Goal: Register for event/course

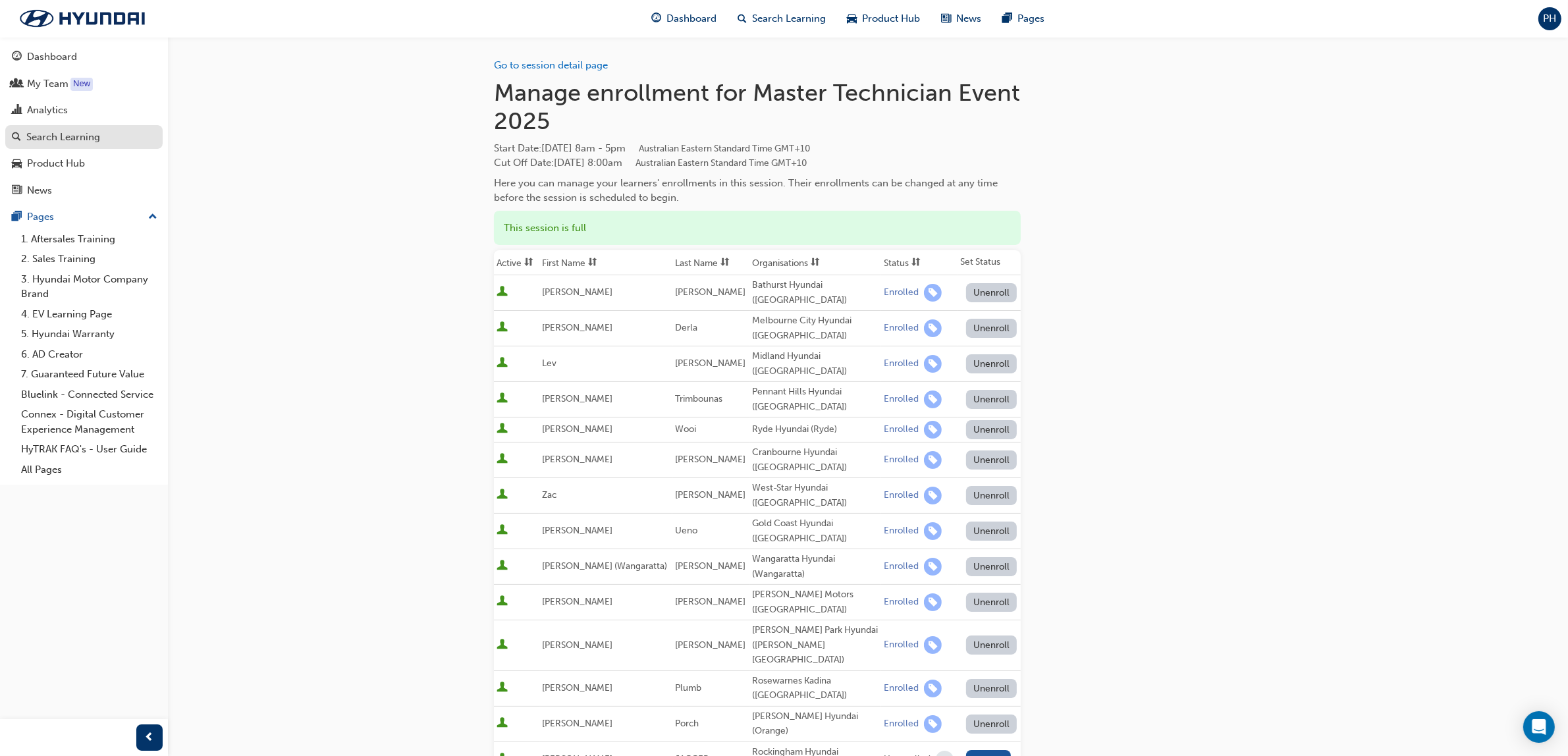
click at [50, 144] on div "Search Learning" at bounding box center [63, 137] width 74 height 15
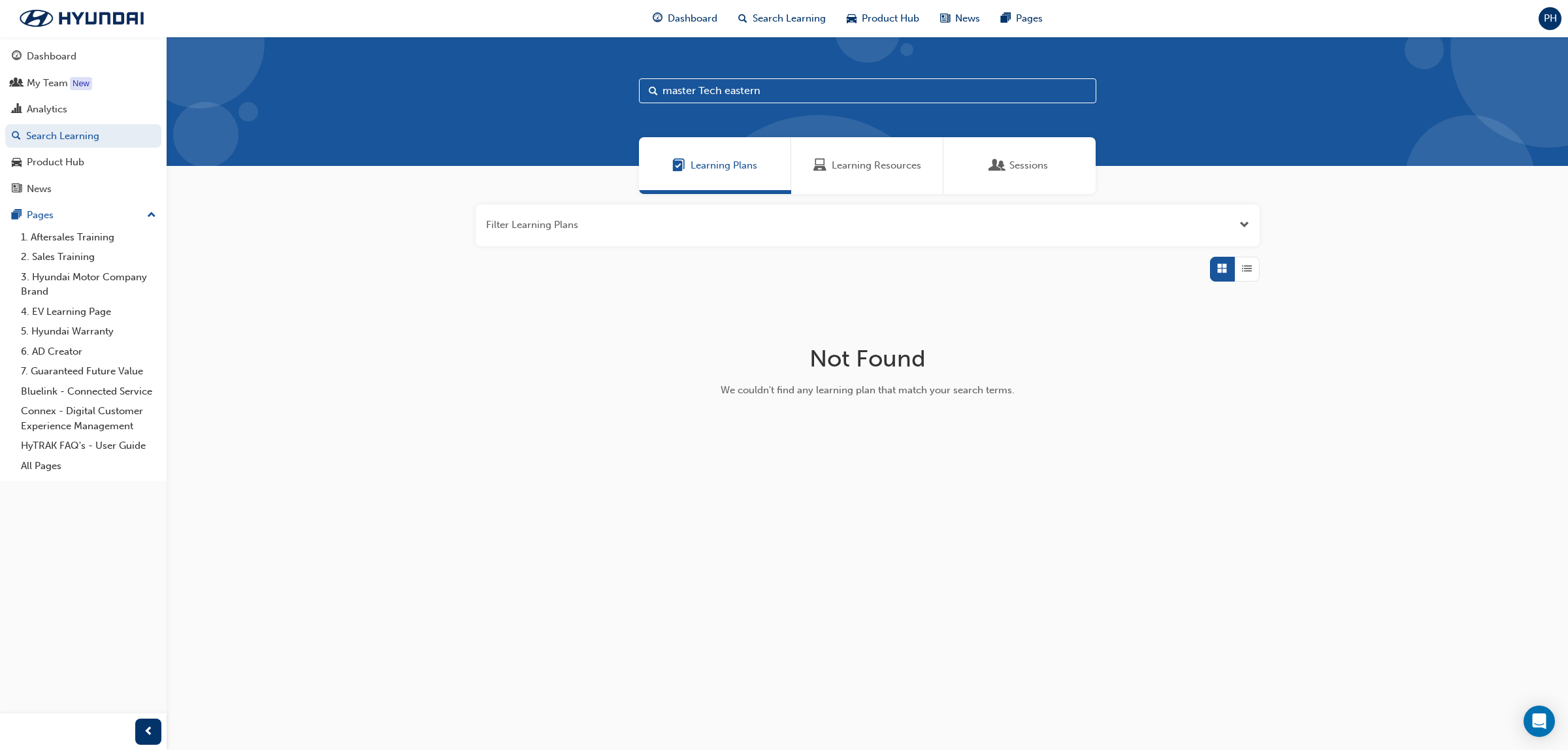
click at [722, 92] on input "master Tech eastern" at bounding box center [867, 91] width 457 height 25
type input "master Adv eastern"
click at [1027, 162] on span "Sessions" at bounding box center [1028, 165] width 38 height 15
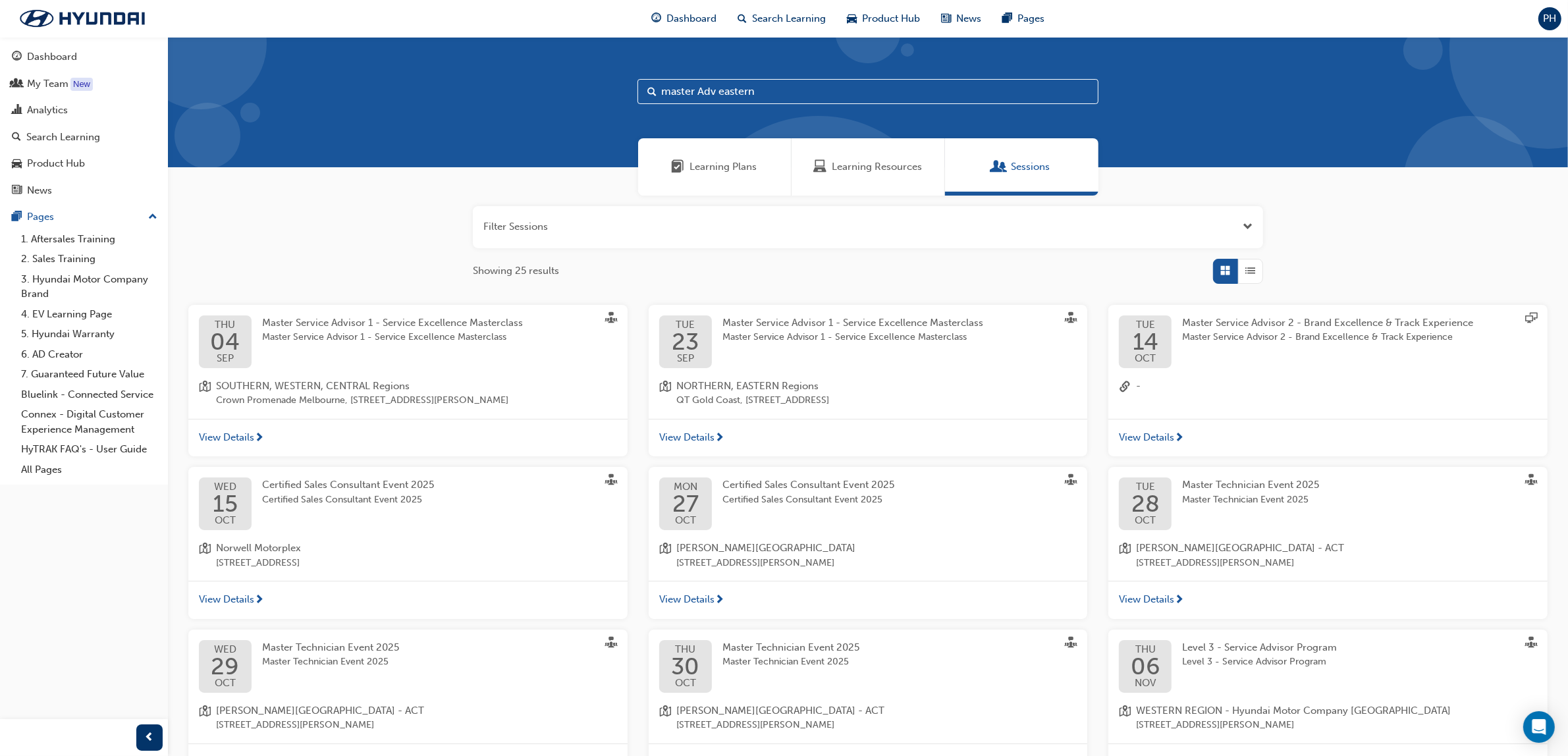
click at [821, 340] on span "Master Service Advisor 1 - Service Excellence Masterclass" at bounding box center [852, 337] width 261 height 15
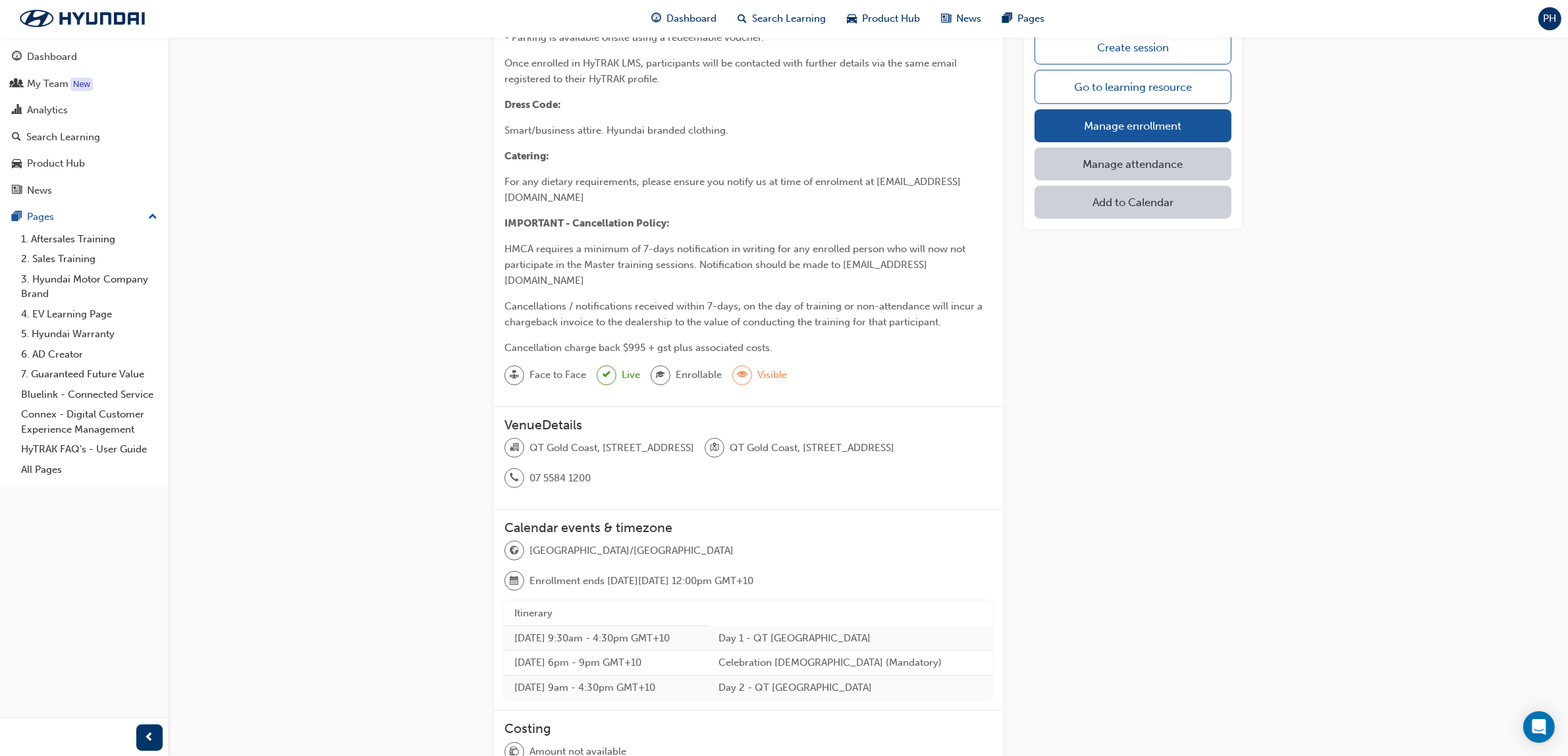
scroll to position [479, 0]
click at [1117, 124] on link "Manage enrollment" at bounding box center [1133, 126] width 197 height 33
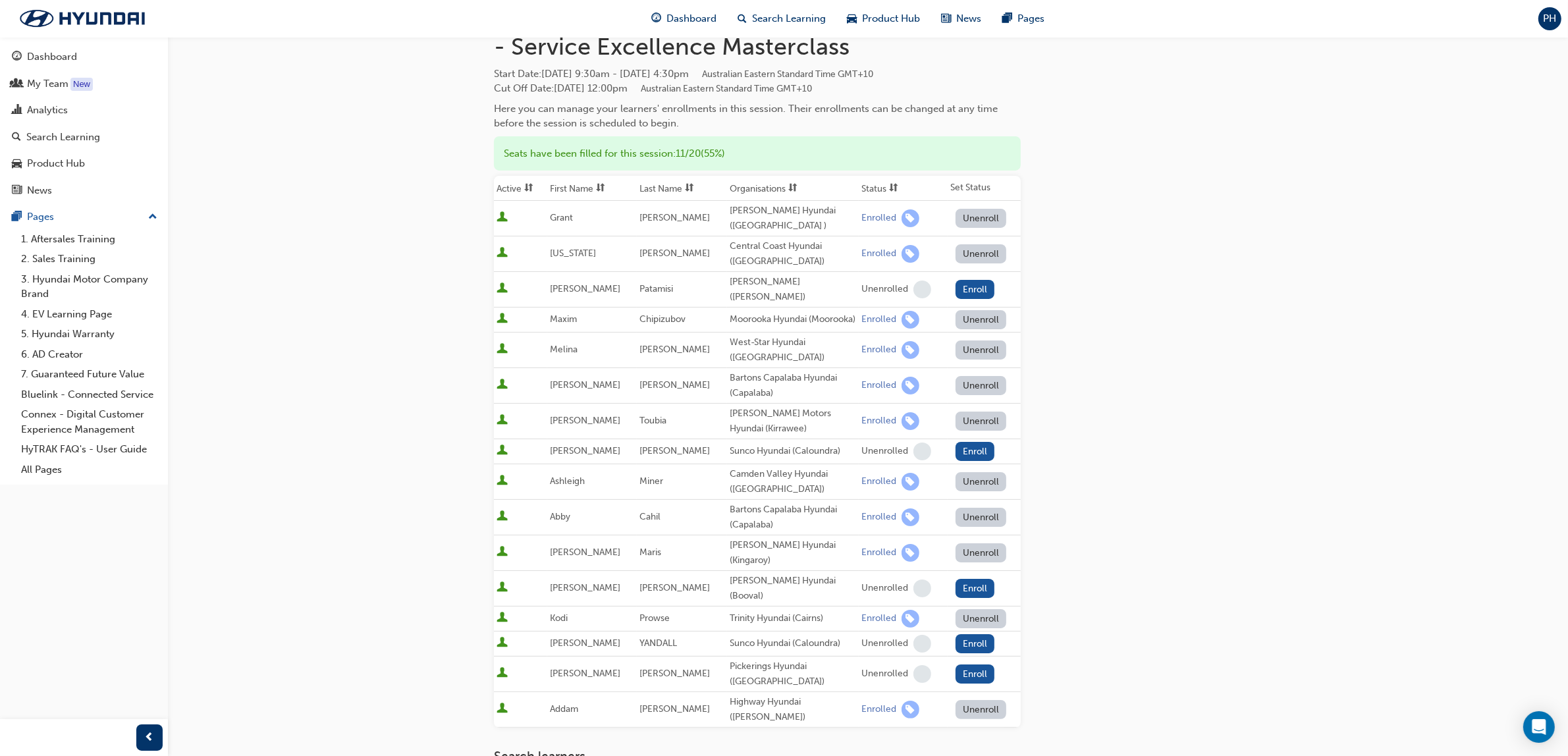
scroll to position [164, 0]
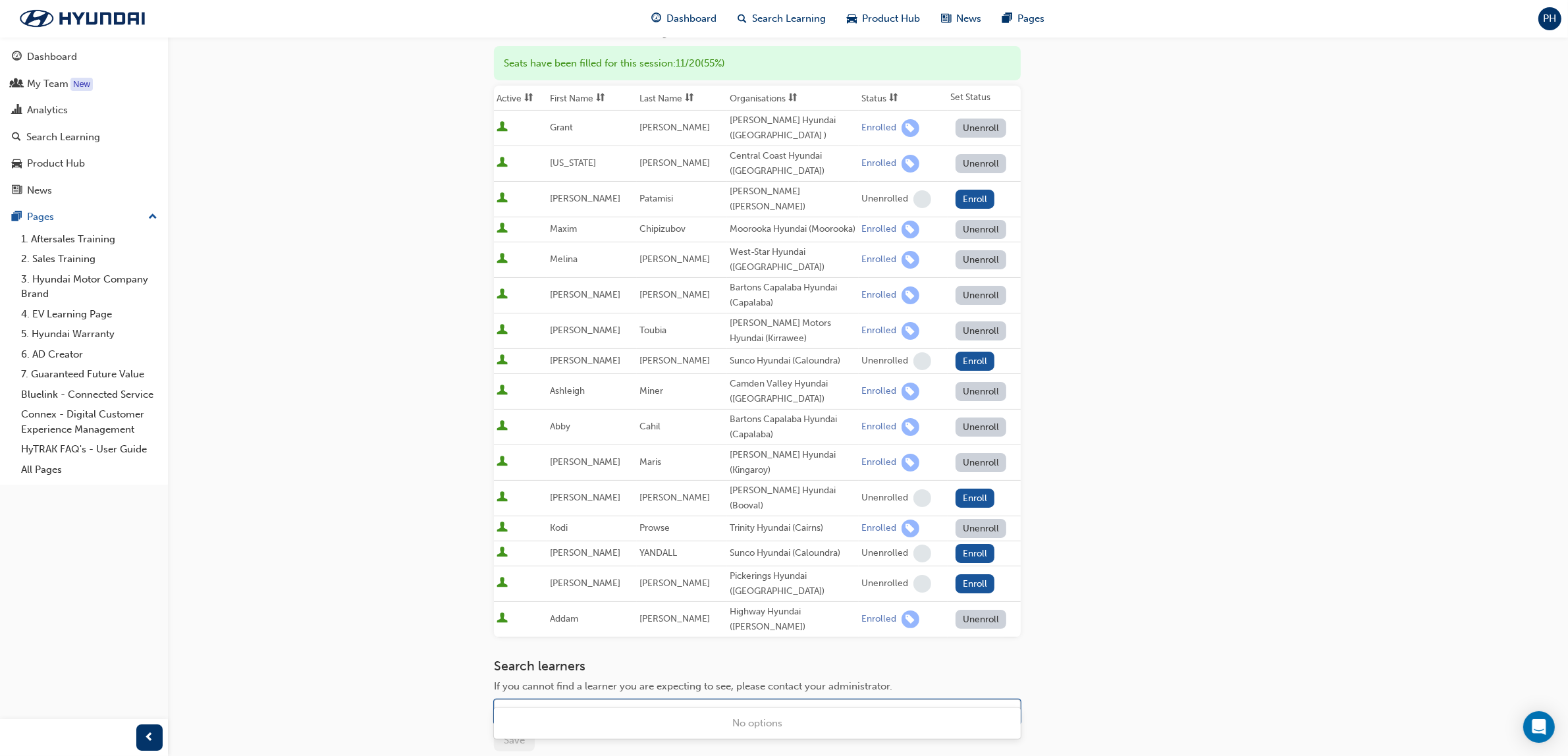
click at [527, 705] on div "Name" at bounding box center [514, 712] width 27 height 15
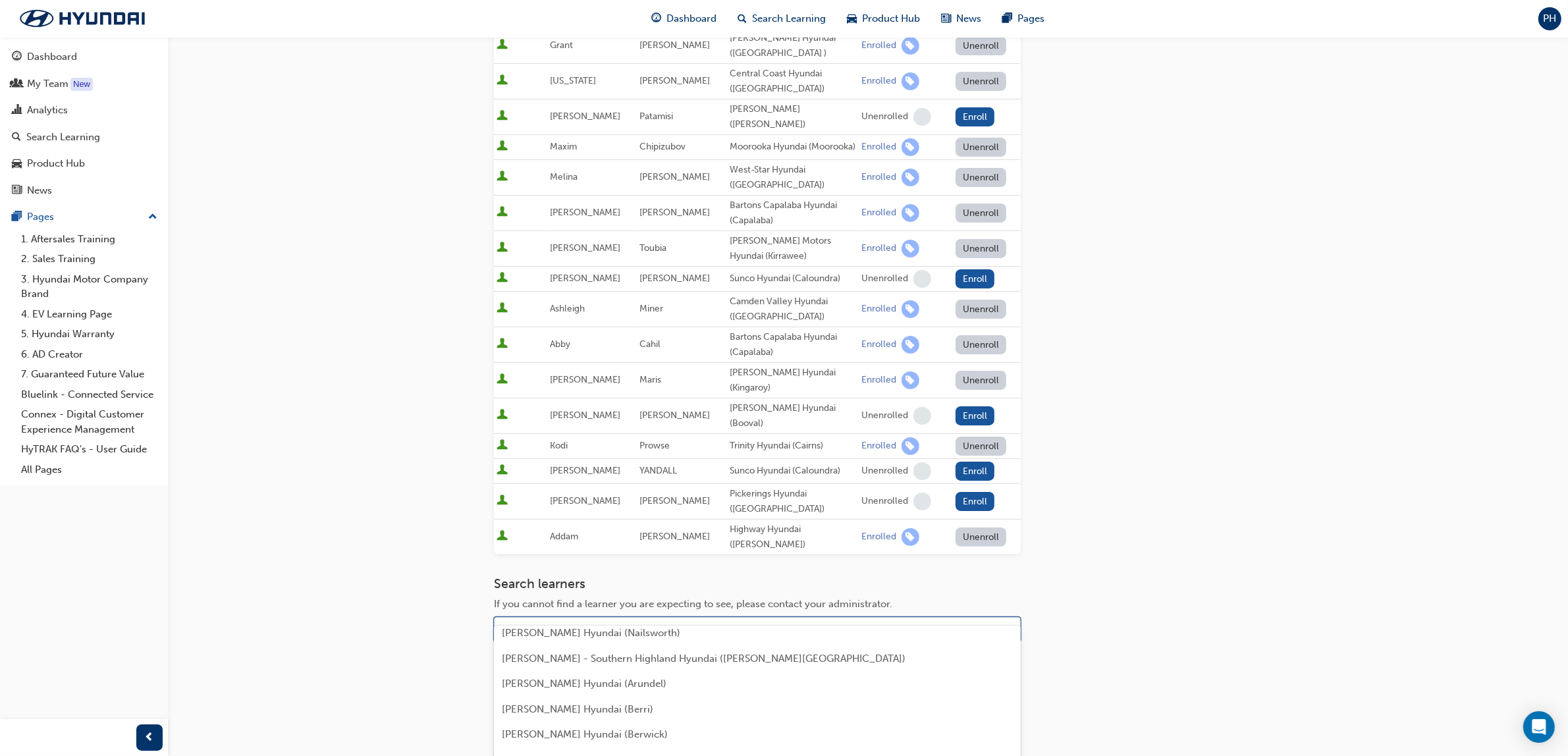
scroll to position [83, 0]
type input "chou"
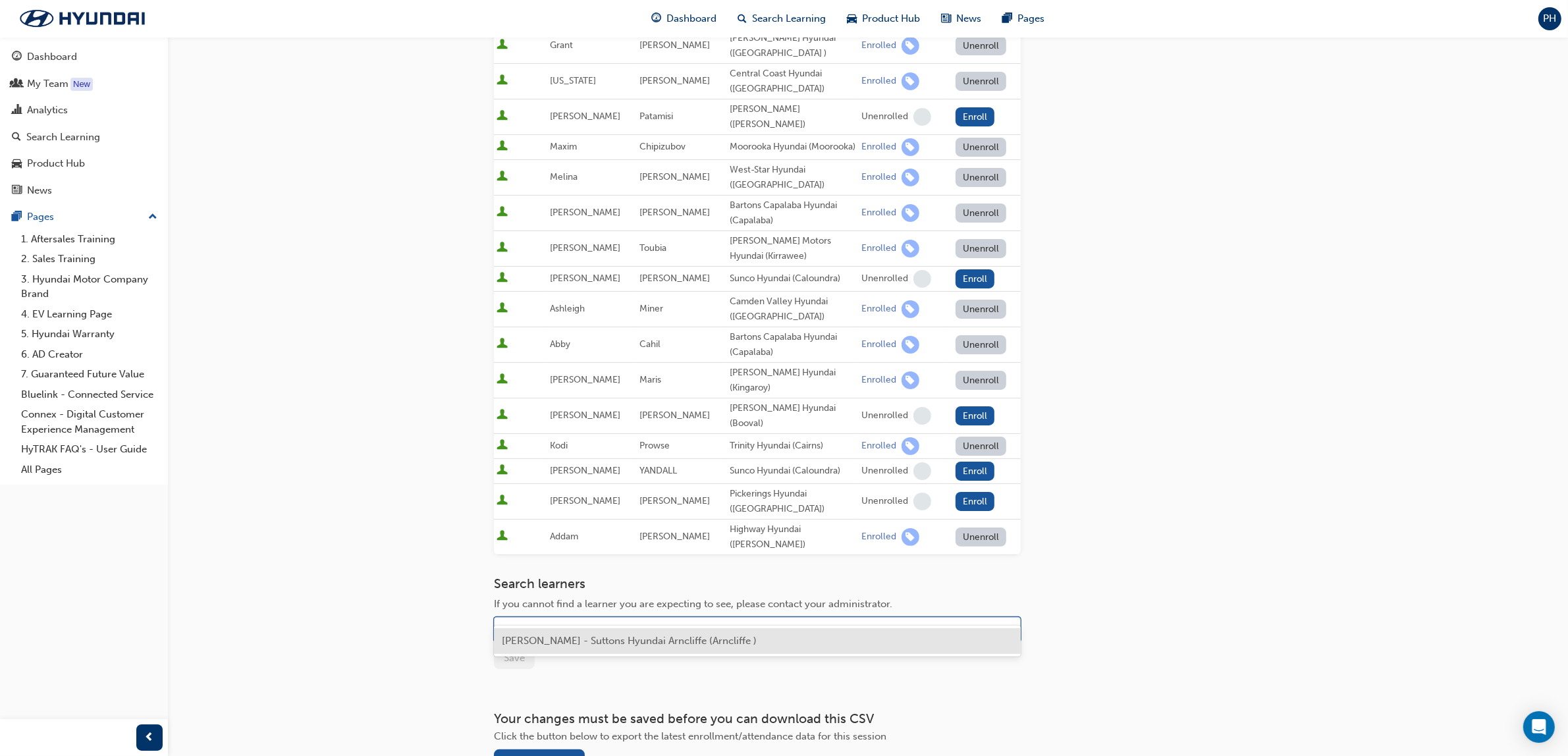
scroll to position [0, 0]
click at [655, 640] on span "[PERSON_NAME] - Suttons Hyundai Arncliffe (Arncliffe )" at bounding box center [629, 641] width 255 height 12
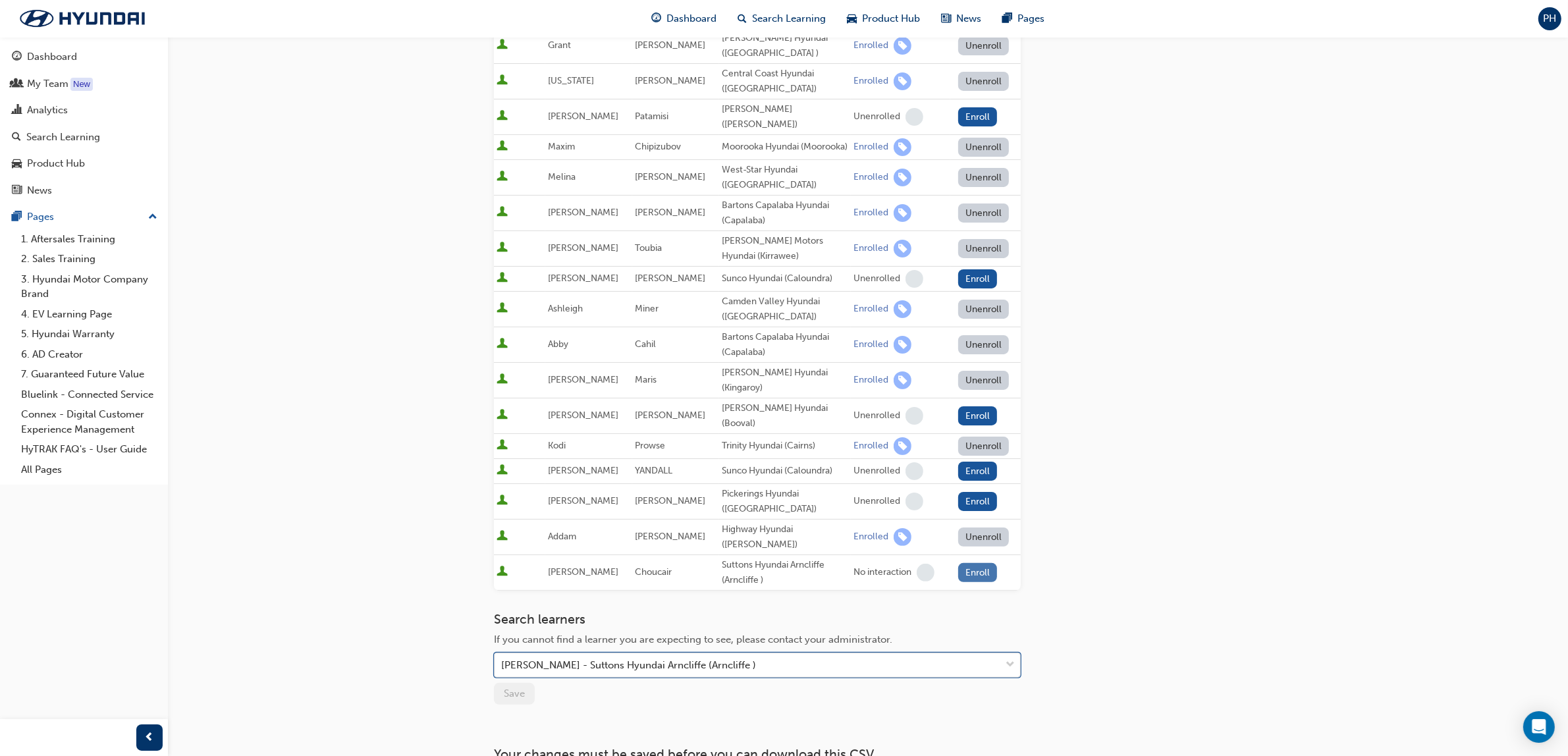
click at [971, 563] on button "Enroll" at bounding box center [978, 573] width 39 height 19
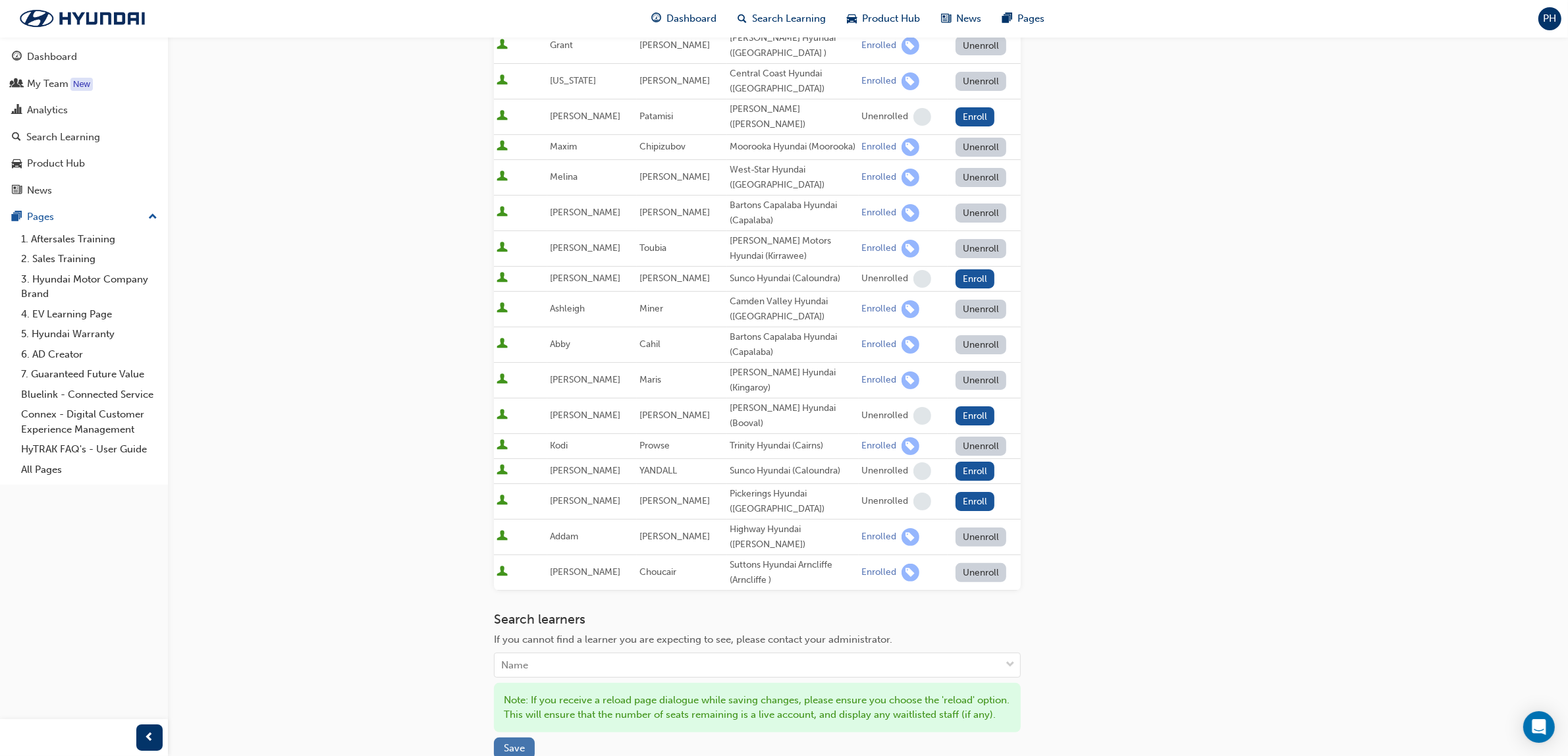
click at [519, 742] on span "Save" at bounding box center [514, 748] width 21 height 12
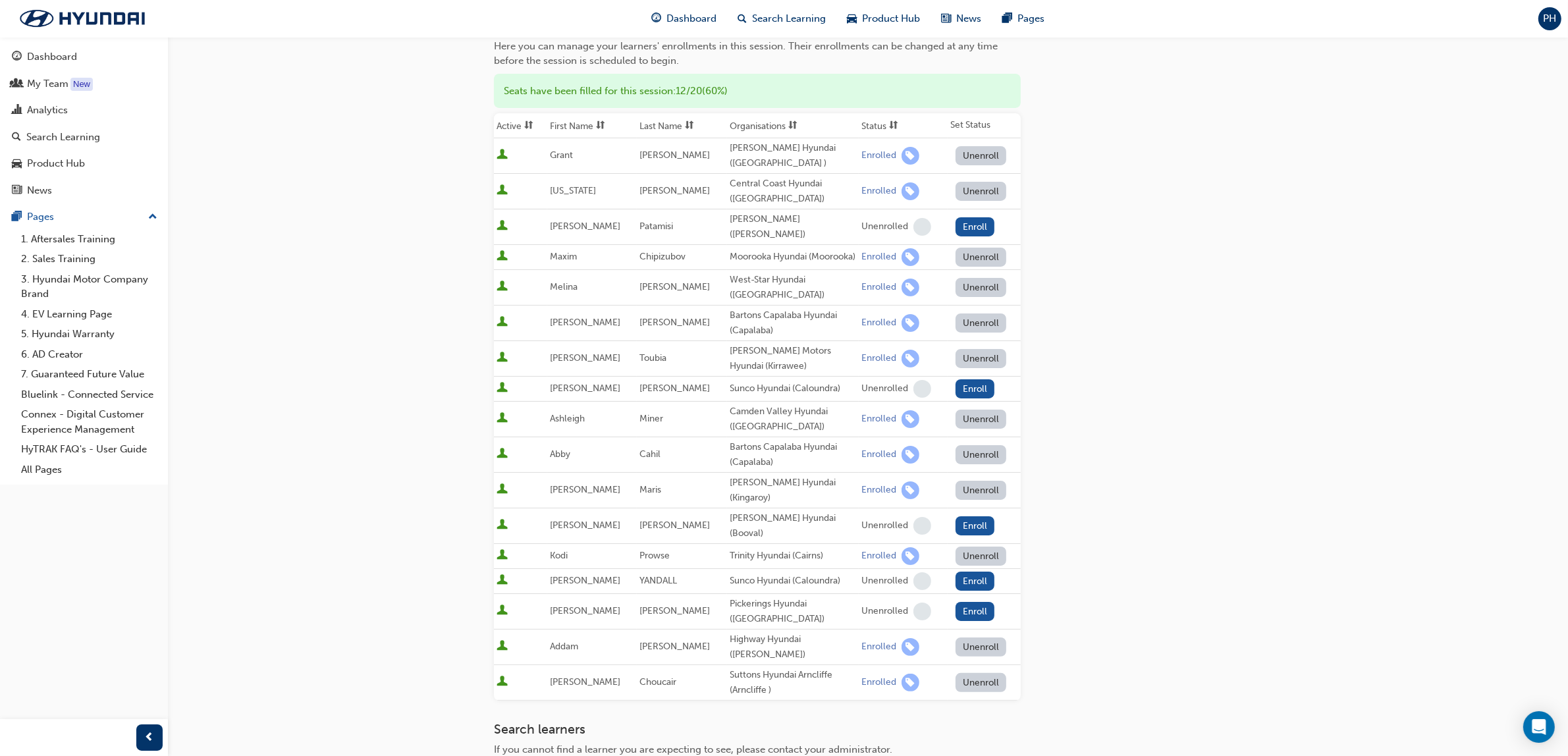
scroll to position [164, 0]
